Goal: Information Seeking & Learning: Learn about a topic

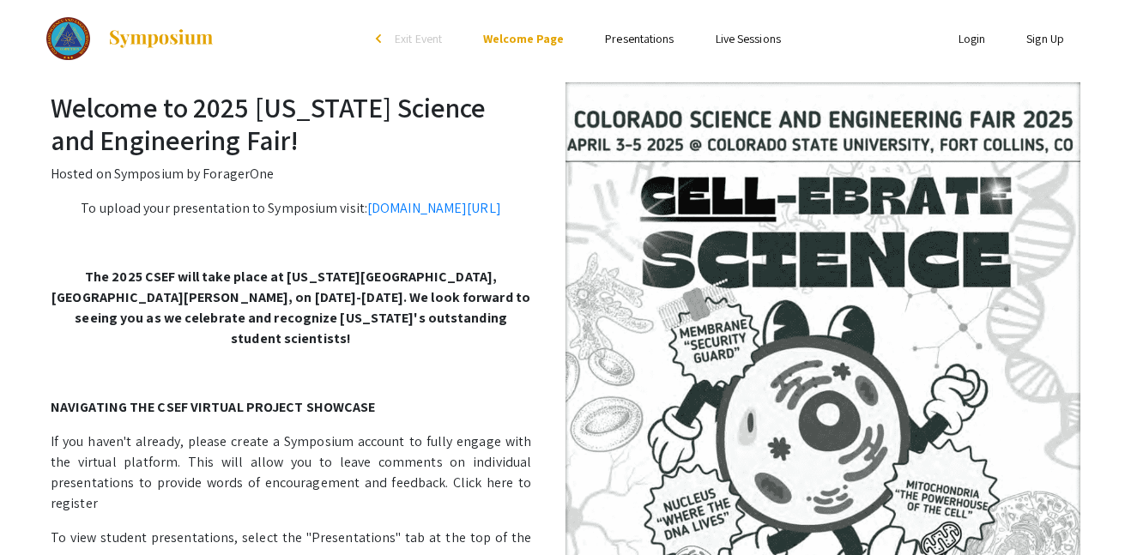
click at [625, 29] on li "Presentations" at bounding box center [639, 38] width 110 height 21
click at [627, 37] on link "Presentations" at bounding box center [639, 38] width 69 height 15
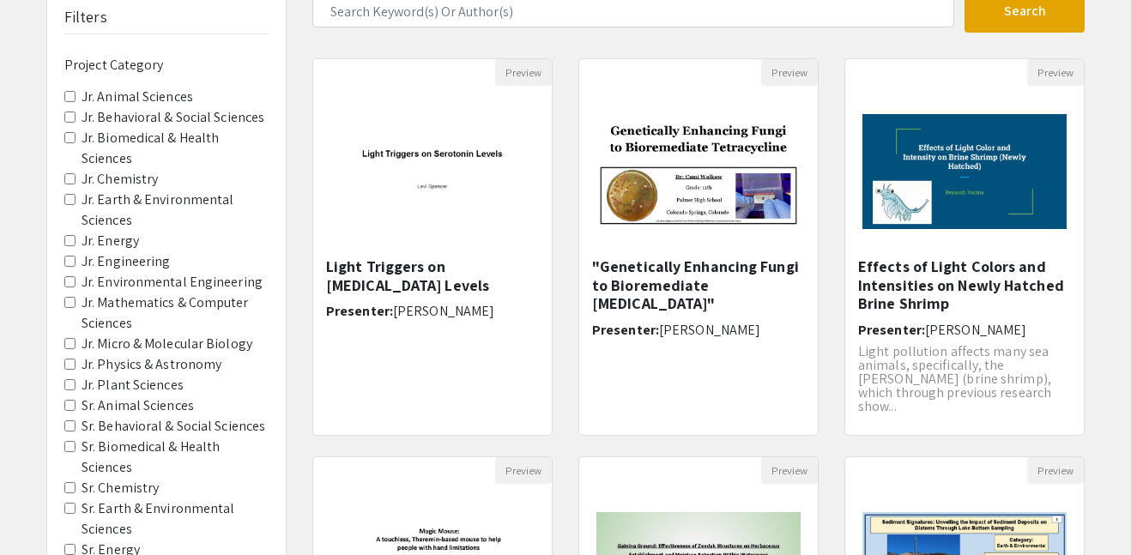
scroll to position [131, 0]
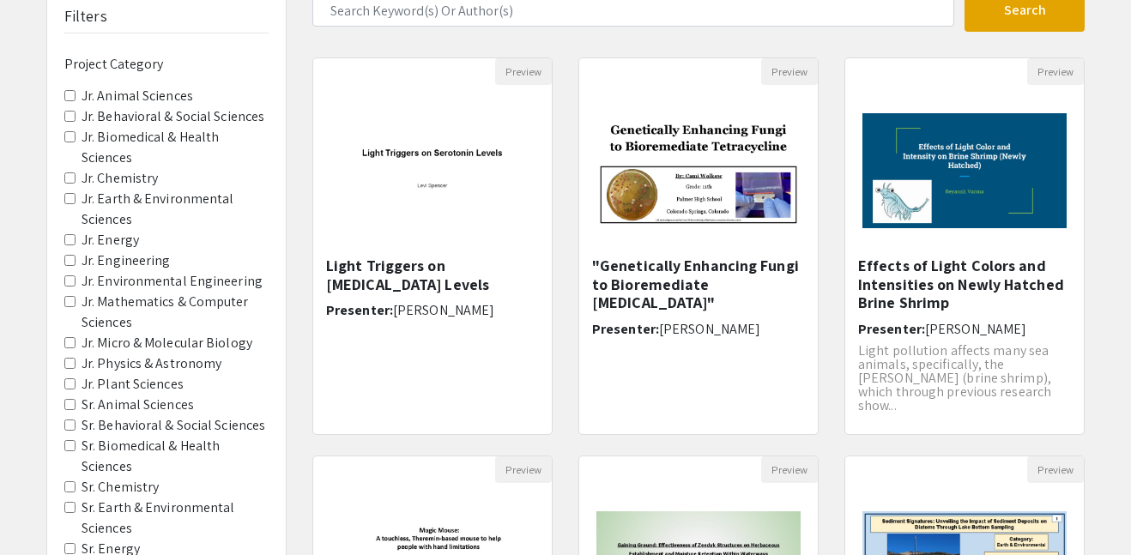
click at [76, 120] on span "Jr. Behavioral & Social Sciences" at bounding box center [166, 116] width 204 height 21
click at [70, 118] on Sciences "Jr. Behavioral & Social Sciences" at bounding box center [69, 116] width 11 height 11
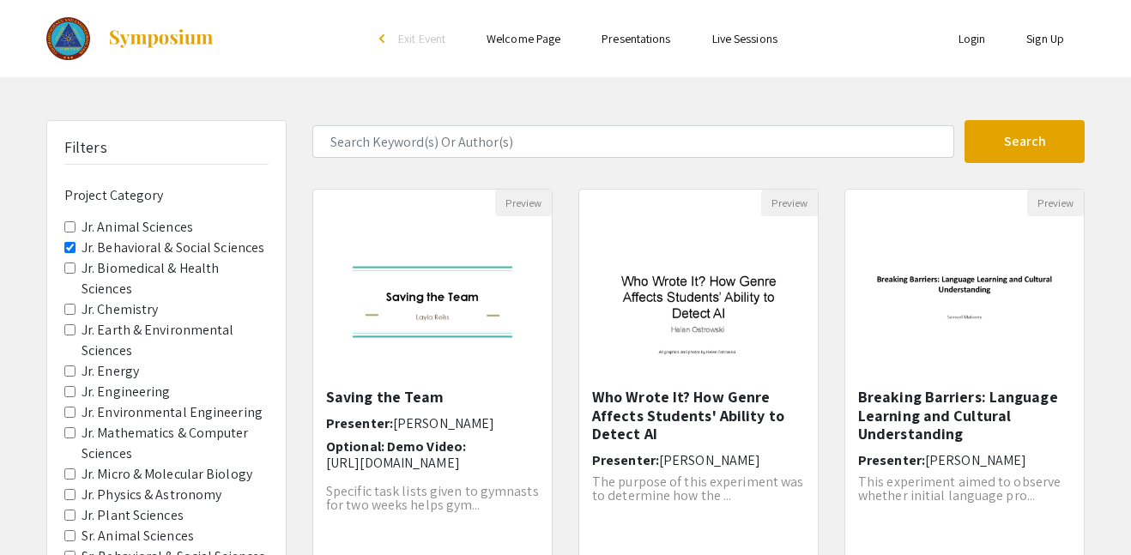
click at [70, 267] on Sciences "Jr. Biomedical & Health Sciences" at bounding box center [69, 268] width 11 height 11
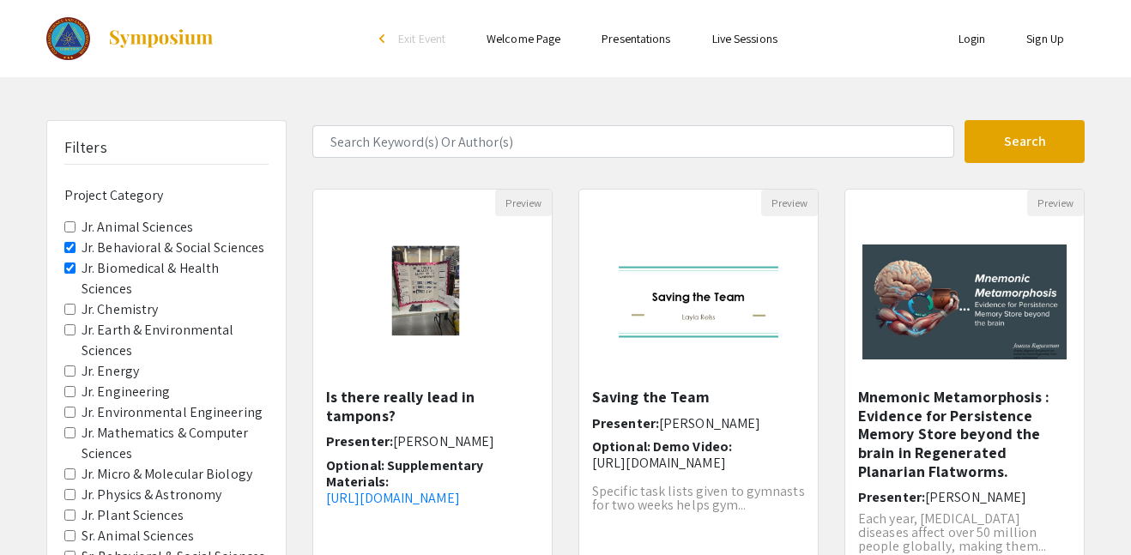
click at [72, 432] on Sciences "Jr. Mathematics & Computer Sciences" at bounding box center [69, 432] width 11 height 11
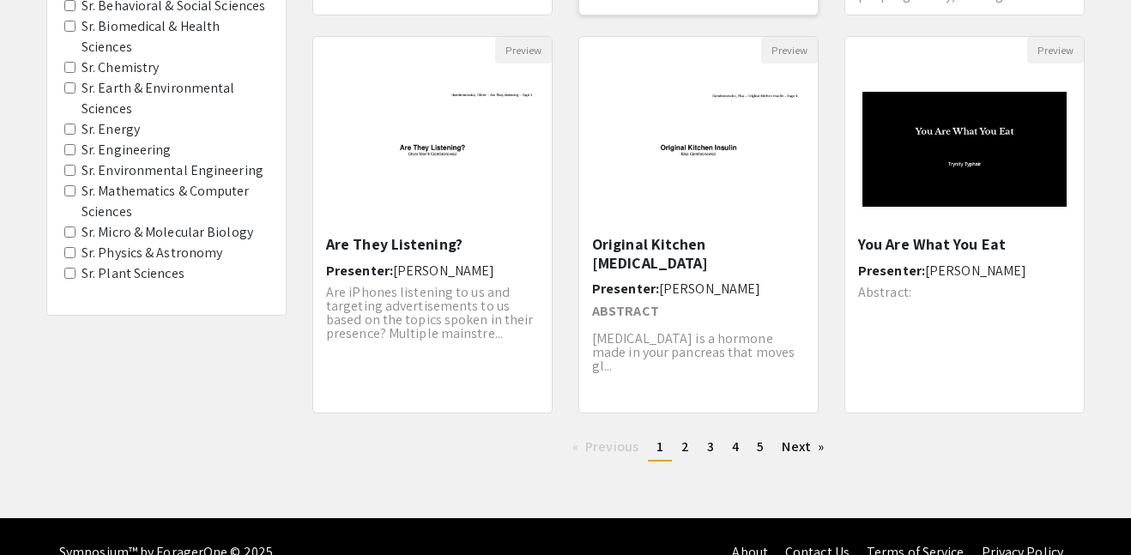
scroll to position [583, 0]
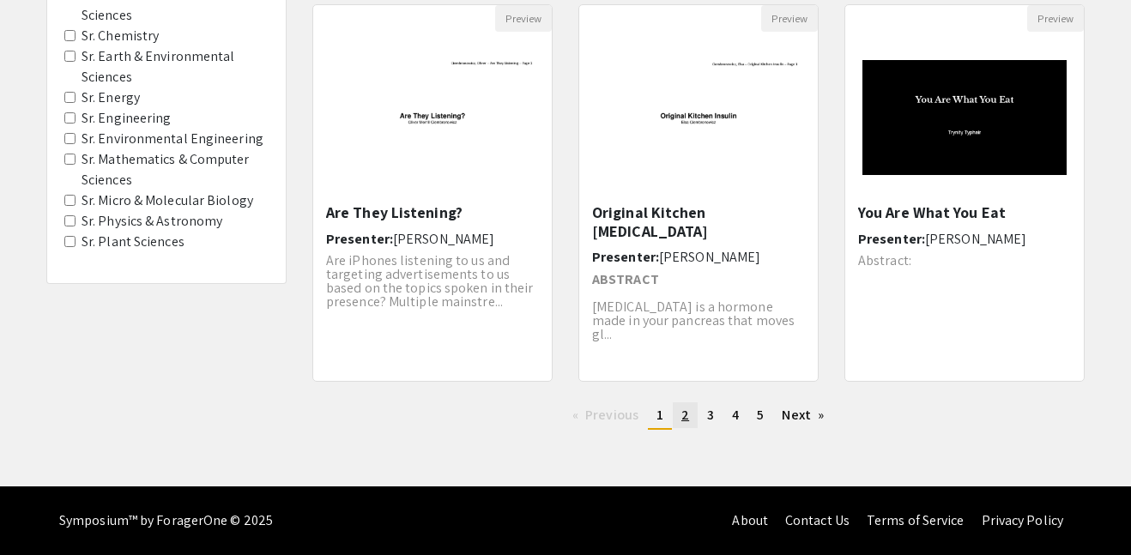
click at [685, 417] on span "2" at bounding box center [685, 415] width 8 height 18
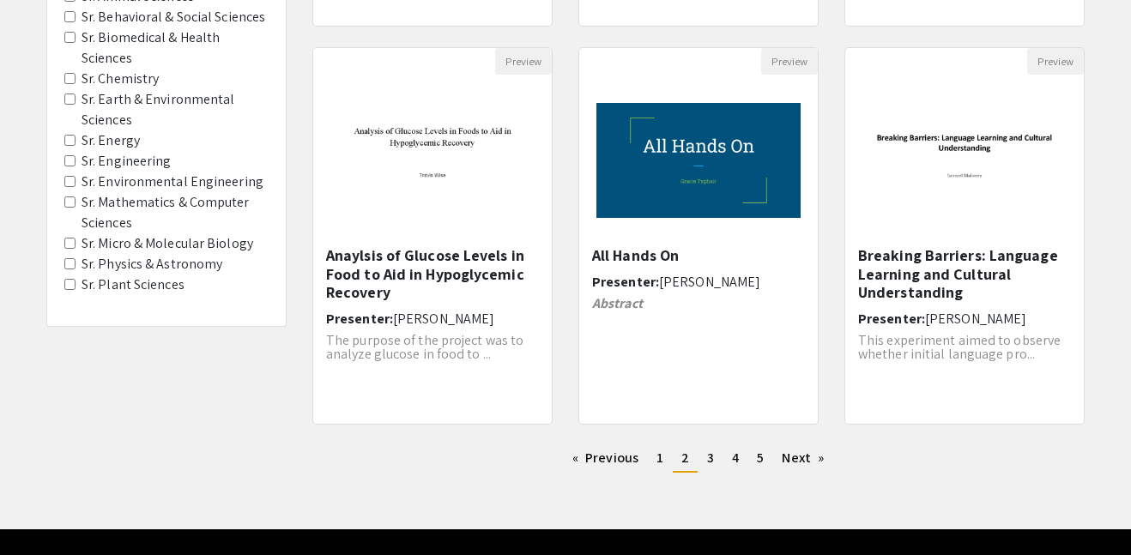
scroll to position [583, 0]
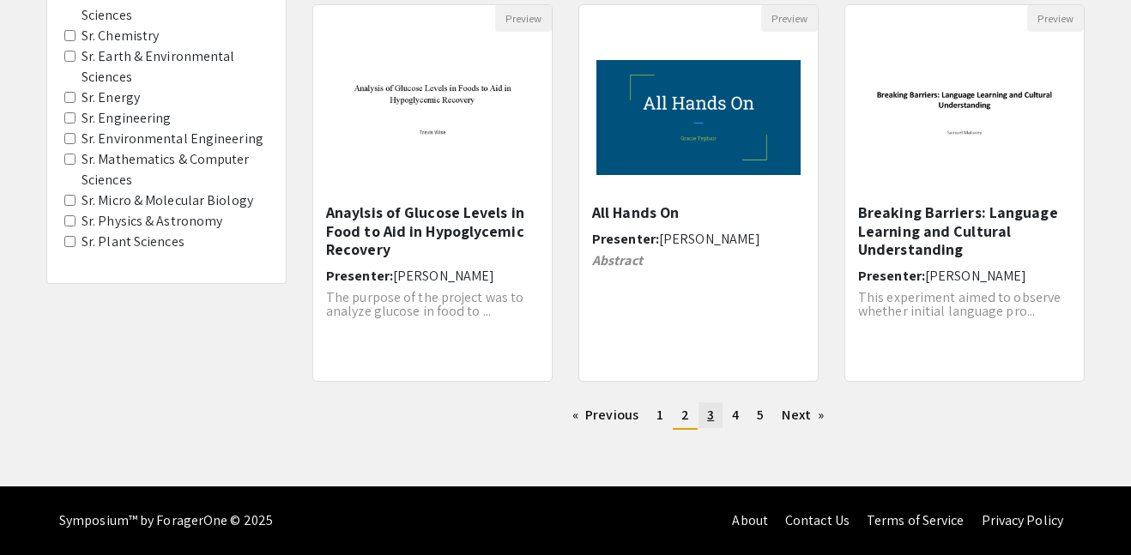
click at [707, 420] on span "3" at bounding box center [710, 415] width 7 height 18
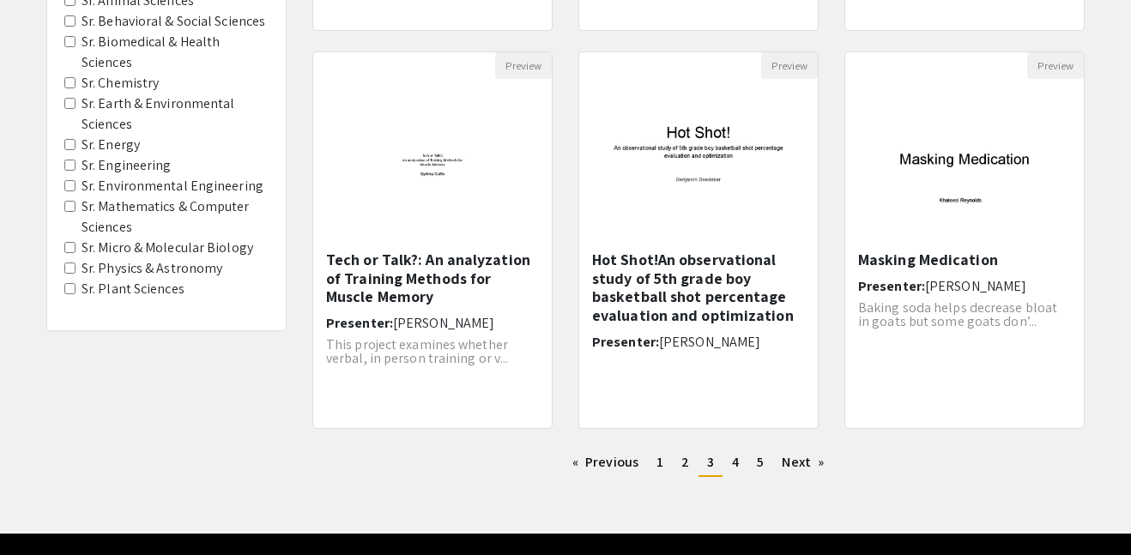
scroll to position [538, 0]
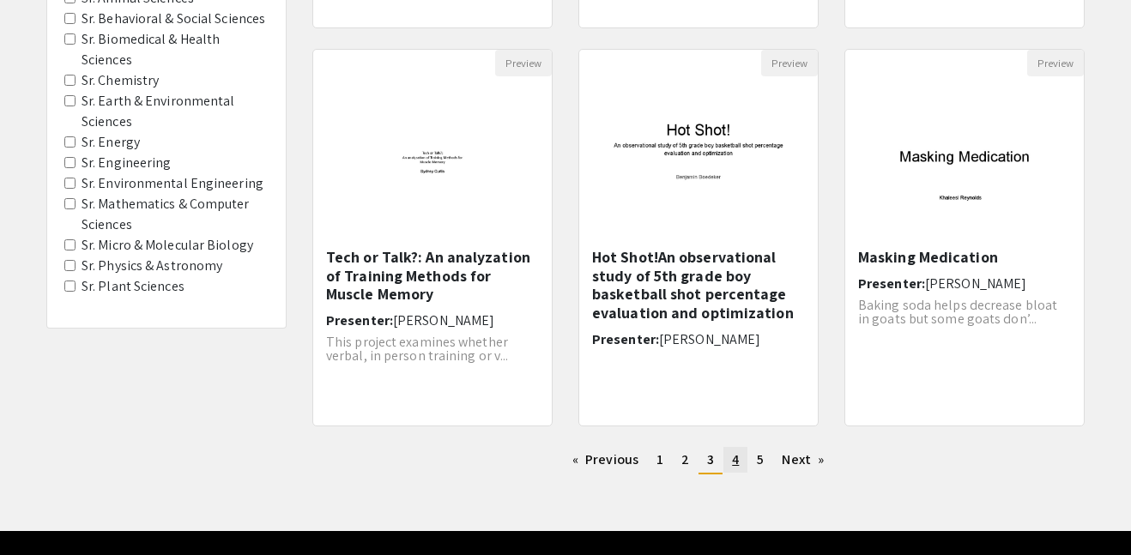
click at [734, 460] on span "4" at bounding box center [735, 459] width 7 height 18
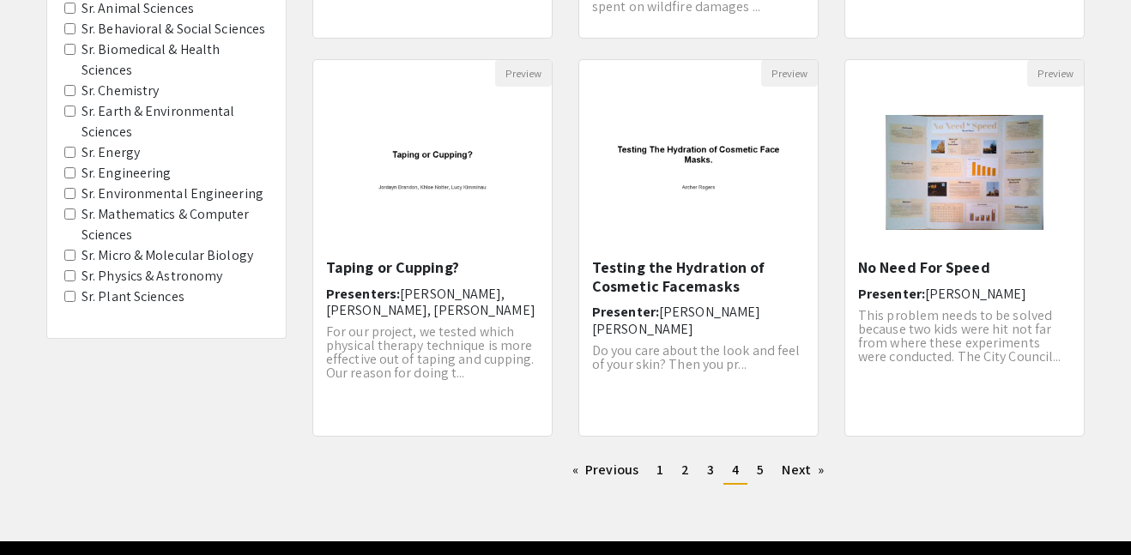
scroll to position [583, 0]
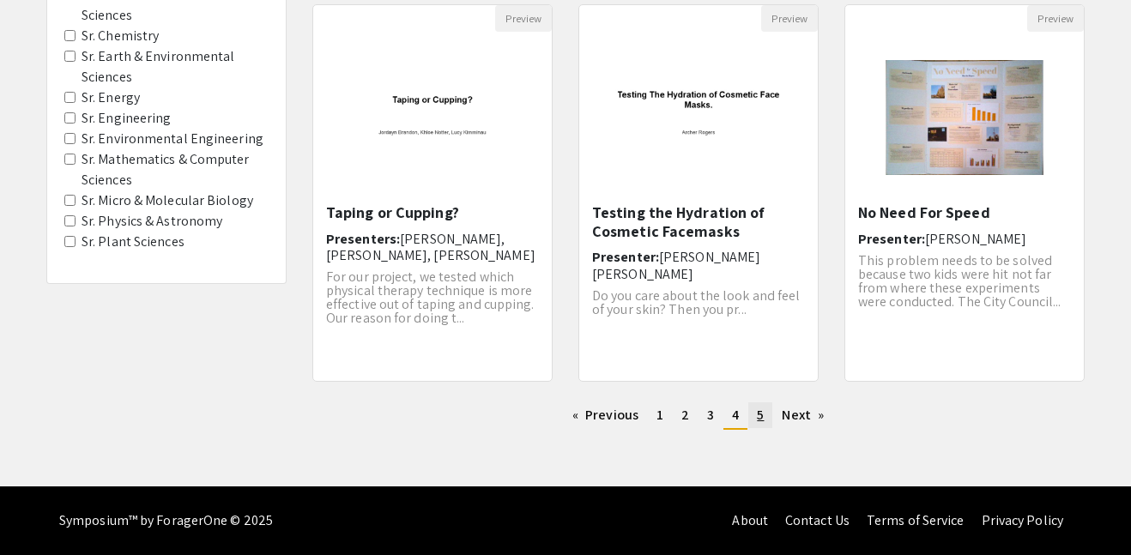
click at [762, 412] on span "5" at bounding box center [760, 415] width 7 height 18
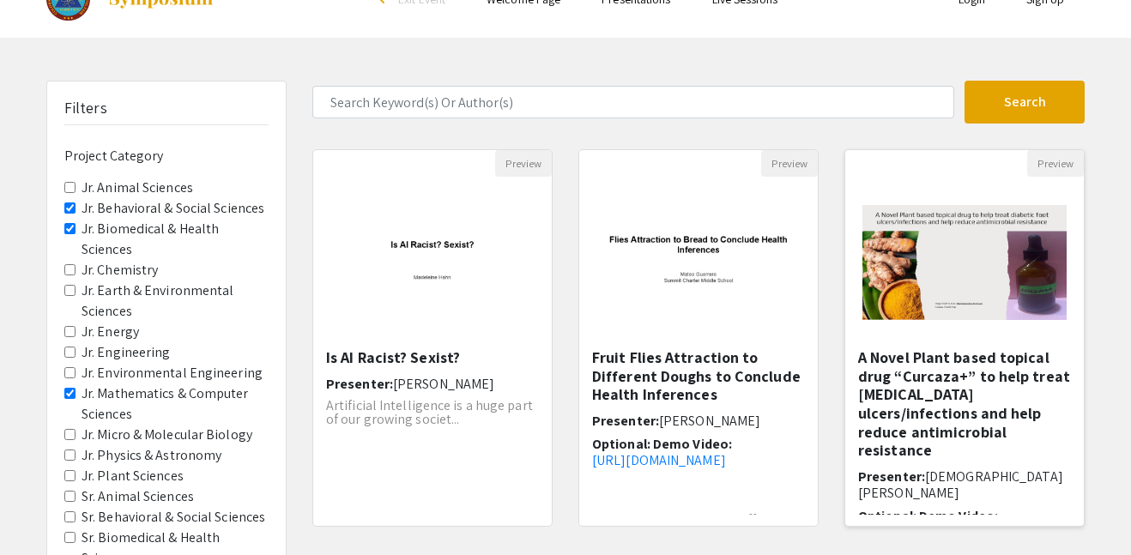
scroll to position [40, 0]
click at [372, 354] on h5 "Is AI Racist? Sexist?" at bounding box center [432, 357] width 213 height 19
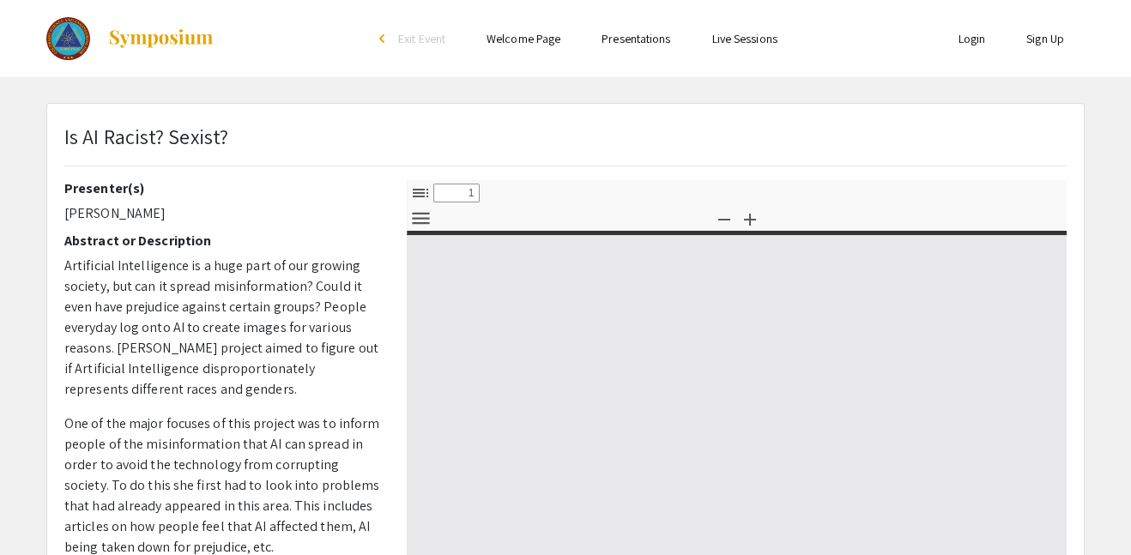
select select "custom"
type input "0"
select select "custom"
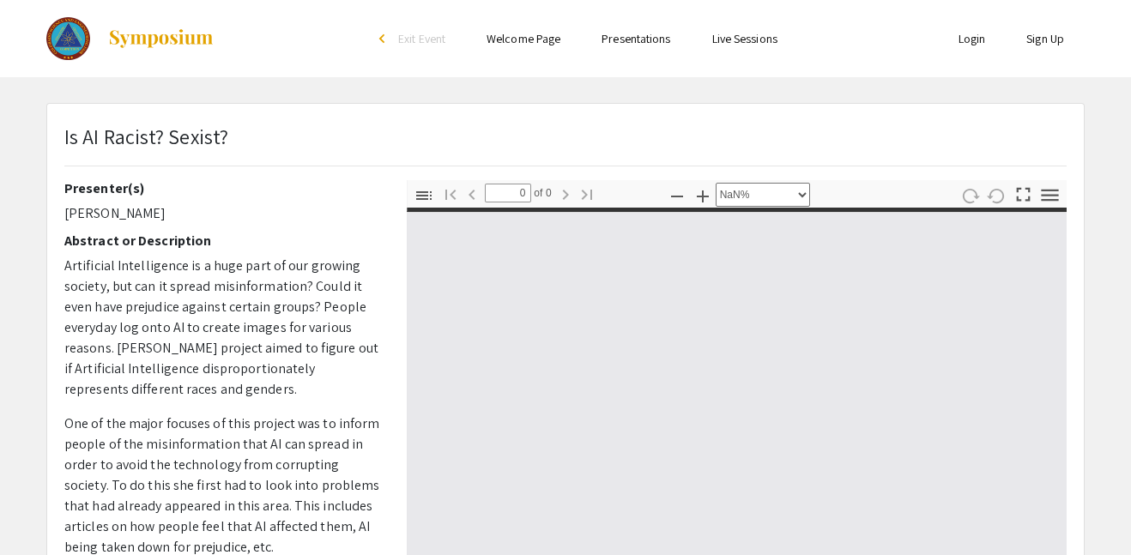
type input "1"
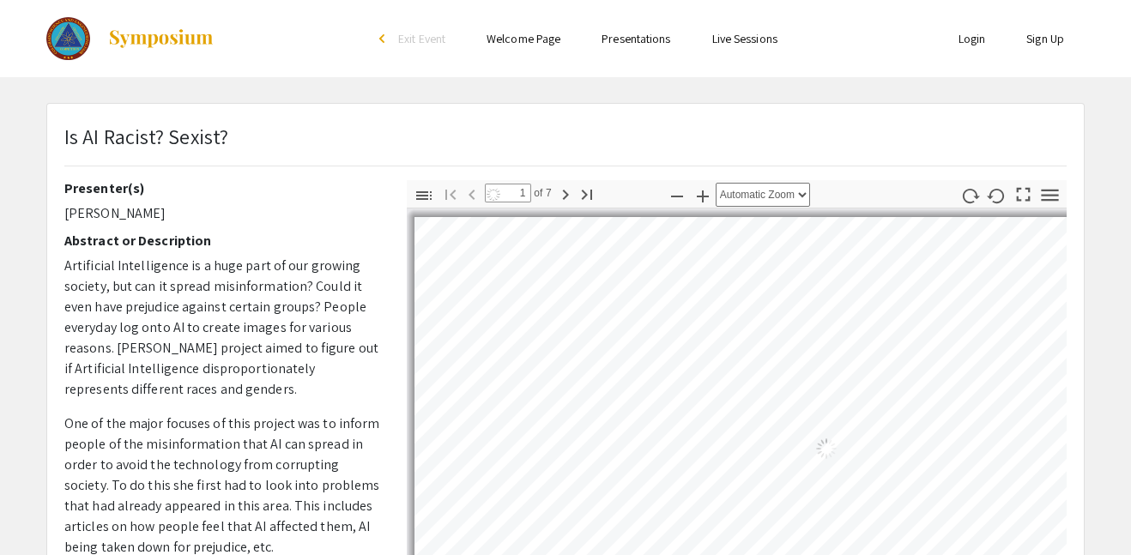
select select "auto"
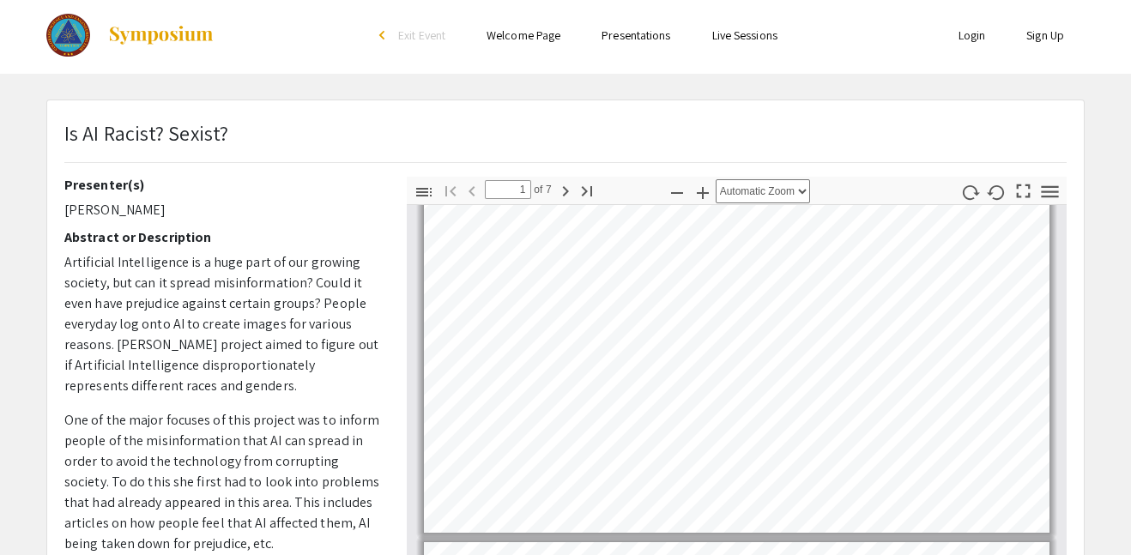
scroll to position [33, 0]
drag, startPoint x: 64, startPoint y: 206, endPoint x: 182, endPoint y: 212, distance: 117.7
click at [182, 212] on p "[PERSON_NAME]" at bounding box center [222, 210] width 317 height 21
click at [124, 203] on p "[PERSON_NAME]" at bounding box center [222, 210] width 317 height 21
click at [70, 213] on p "[PERSON_NAME]" at bounding box center [222, 210] width 317 height 21
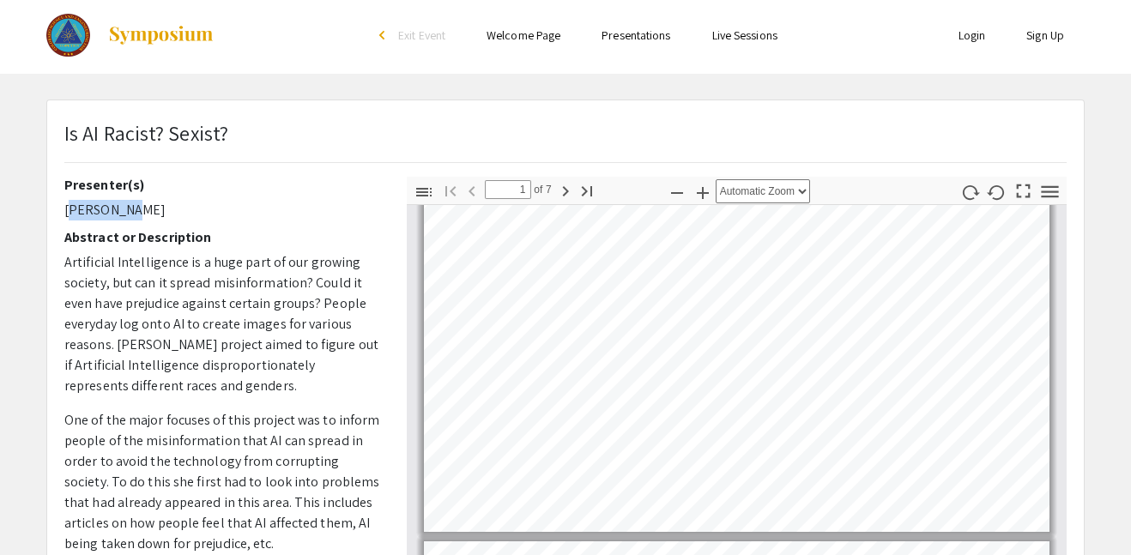
drag, startPoint x: 63, startPoint y: 211, endPoint x: 125, endPoint y: 211, distance: 61.8
click at [125, 211] on p "[PERSON_NAME]" at bounding box center [222, 210] width 317 height 21
copy p "[PERSON_NAME]"
click at [175, 241] on h2 "Abstract or Description" at bounding box center [222, 237] width 317 height 16
drag, startPoint x: 128, startPoint y: 215, endPoint x: 173, endPoint y: 217, distance: 45.5
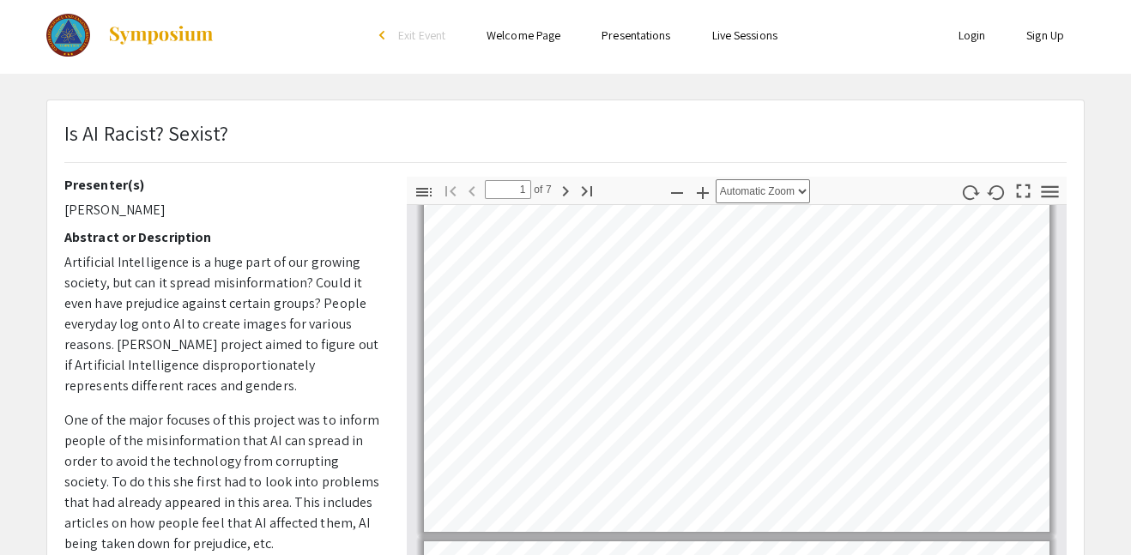
click at [173, 217] on p "[PERSON_NAME]" at bounding box center [222, 210] width 317 height 21
copy p "[PERSON_NAME]"
click at [362, 113] on div "Is AI Racist? Sexist? Presenter(s) [PERSON_NAME] Abstract or Description Artifi…" at bounding box center [565, 533] width 1037 height 866
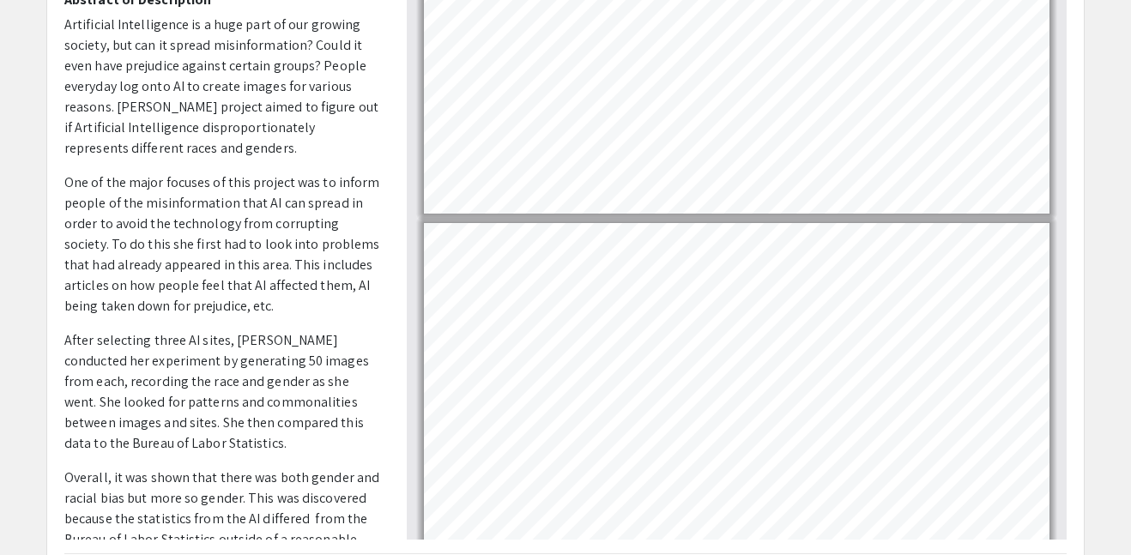
scroll to position [116, 0]
type input "1"
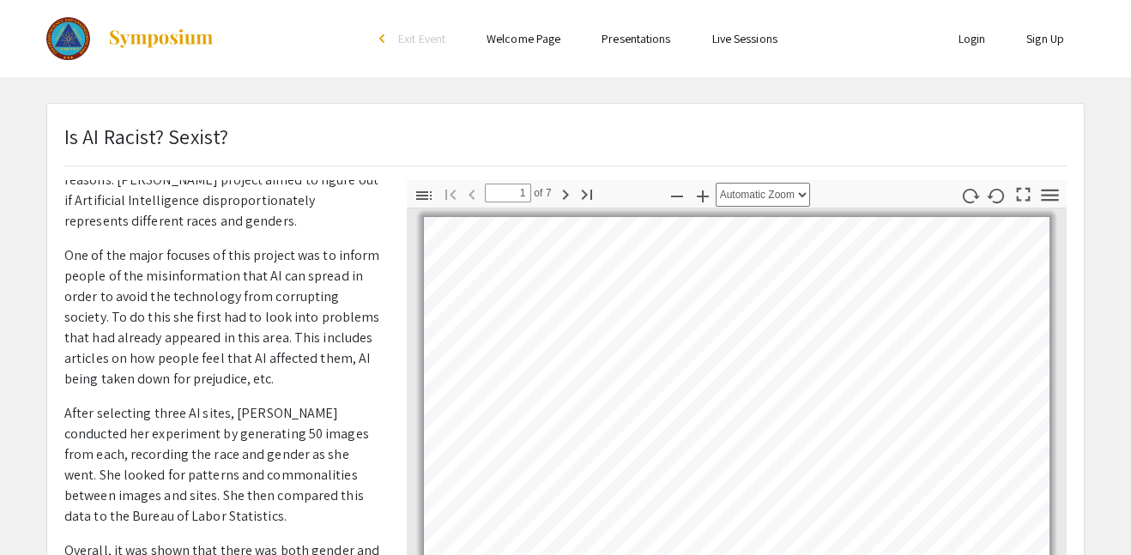
scroll to position [0, 0]
